Goal: Task Accomplishment & Management: Use online tool/utility

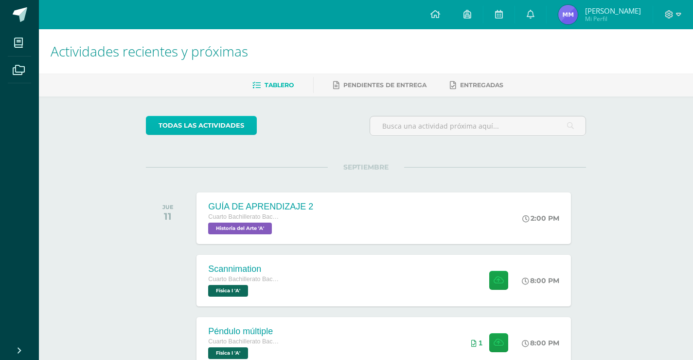
click at [231, 134] on link "todas las Actividades" at bounding box center [201, 125] width 111 height 19
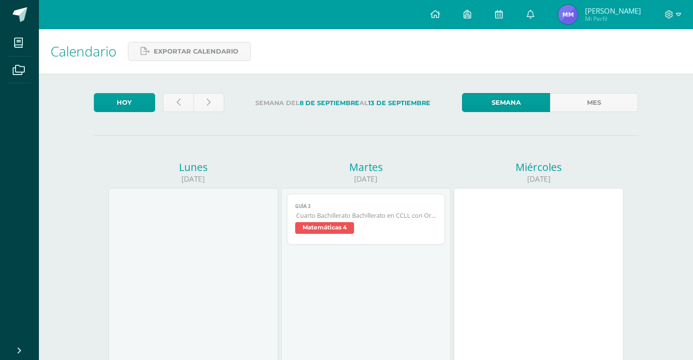
click at [423, 216] on span "Cuarto Bachillerato Bachillerato en CCLL con Orientación en Diseño Gráfico" at bounding box center [366, 215] width 141 height 8
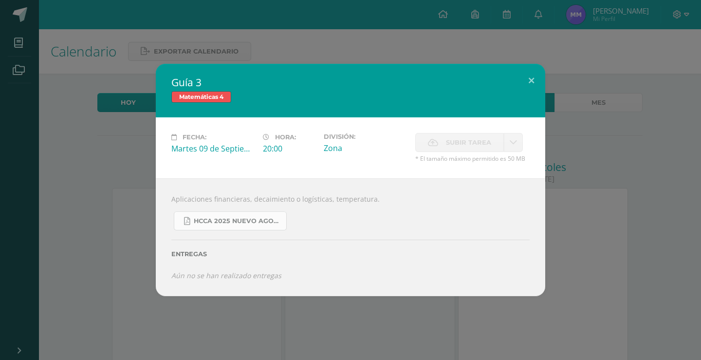
click at [230, 219] on span "HCCA 2025 nuevo agosto 4ta matemáticas.pdf" at bounding box center [238, 221] width 88 height 8
